Goal: Task Accomplishment & Management: Use online tool/utility

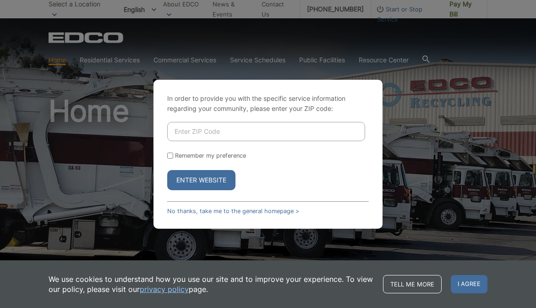
click at [246, 132] on input "Enter ZIP Code" at bounding box center [266, 131] width 198 height 19
type input "92118"
click at [170, 156] on input "Remember my preference" at bounding box center [170, 156] width 6 height 6
checkbox input "true"
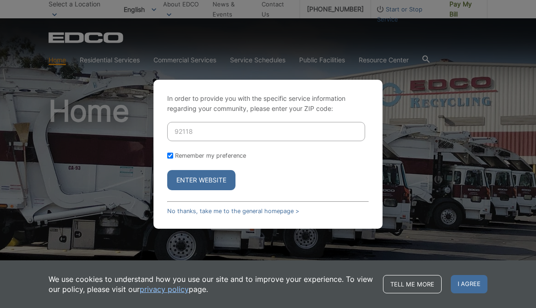
click at [185, 182] on button "Enter Website" at bounding box center [201, 180] width 68 height 20
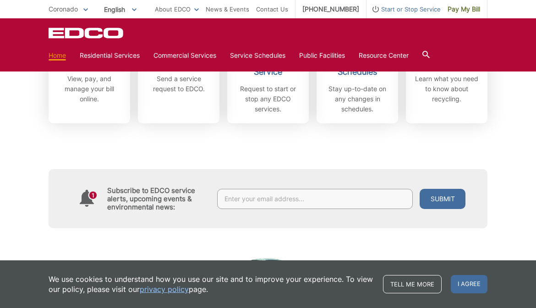
scroll to position [311, 0]
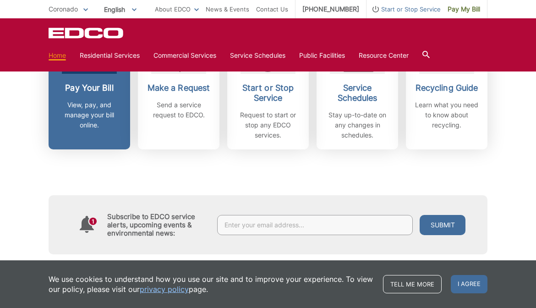
click at [103, 90] on h2 "Pay Your Bill" at bounding box center [89, 88] width 68 height 10
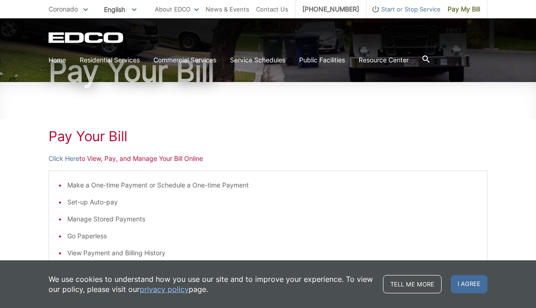
scroll to position [100, 0]
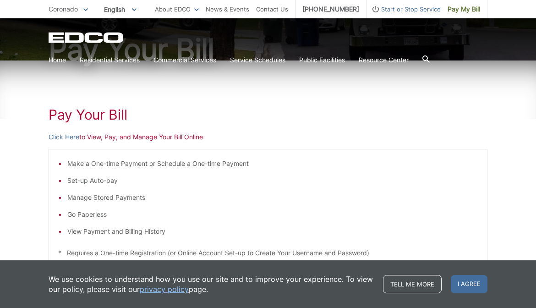
click at [148, 137] on p "Click Here to View, Pay, and Manage Your Bill Online" at bounding box center [268, 137] width 439 height 10
click at [75, 138] on link "Click Here" at bounding box center [64, 137] width 31 height 10
